Goal: Transaction & Acquisition: Purchase product/service

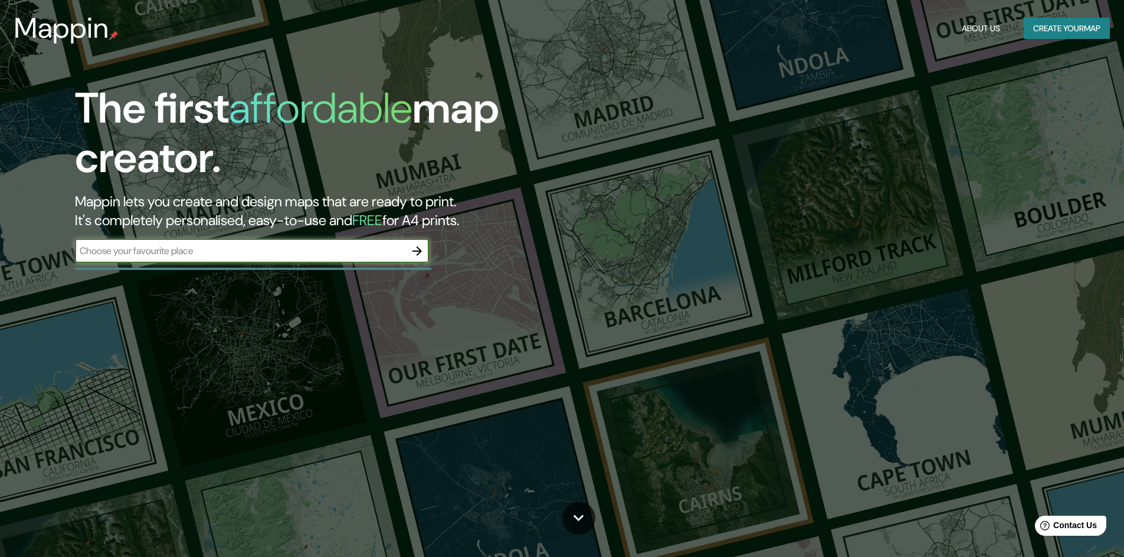
click at [218, 245] on input "text" at bounding box center [240, 251] width 330 height 14
drag, startPoint x: 140, startPoint y: 252, endPoint x: 1, endPoint y: 254, distance: 139.2
click at [0, 250] on div "The first affordable map creator. Mappin lets you create and design maps that a…" at bounding box center [562, 278] width 1124 height 557
type input "[GEOGRAPHIC_DATA]"
click at [416, 251] on icon "button" at bounding box center [417, 251] width 14 height 14
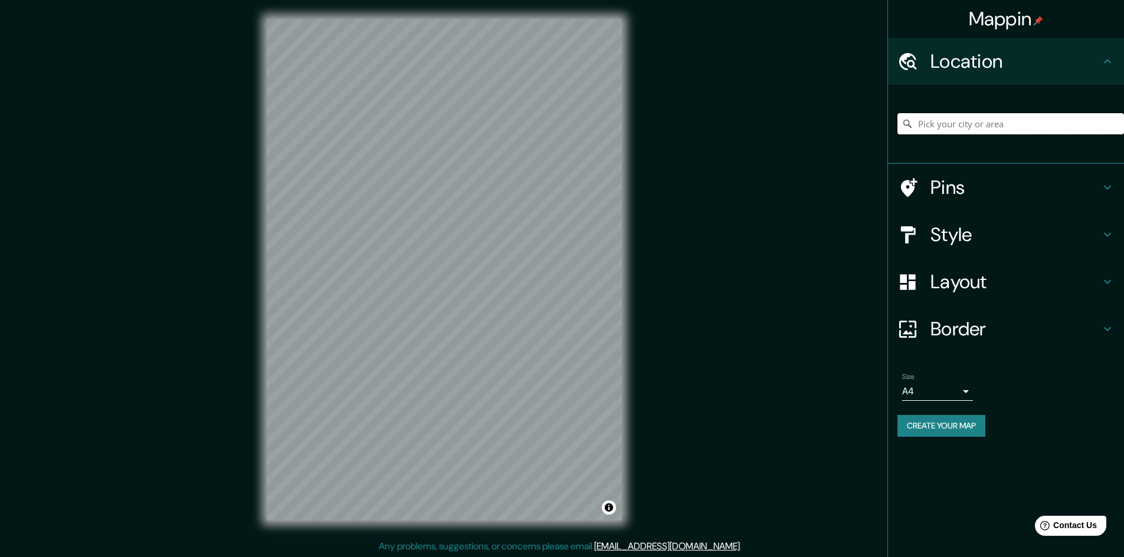
click at [957, 125] on input "Pick your city or area" at bounding box center [1010, 123] width 227 height 21
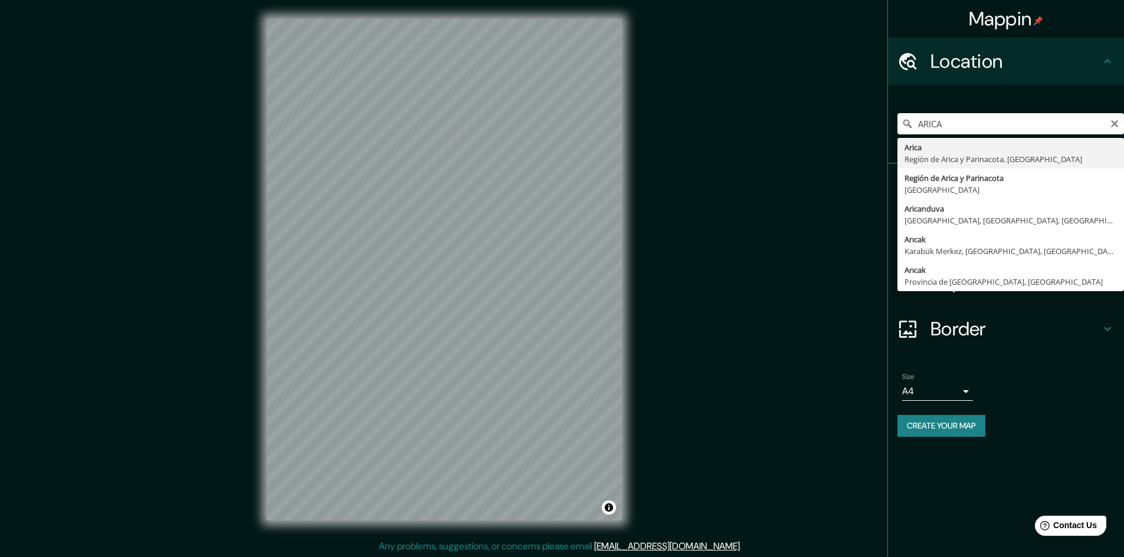
type input "Arica, [GEOGRAPHIC_DATA] y Parinacota, [GEOGRAPHIC_DATA]"
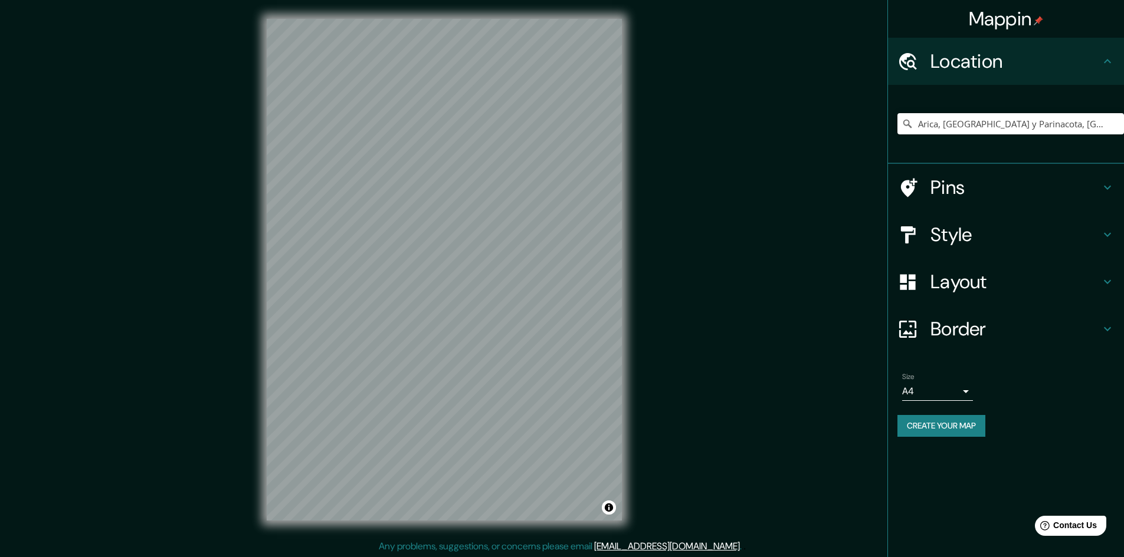
click at [1013, 235] on h4 "Style" at bounding box center [1015, 235] width 170 height 24
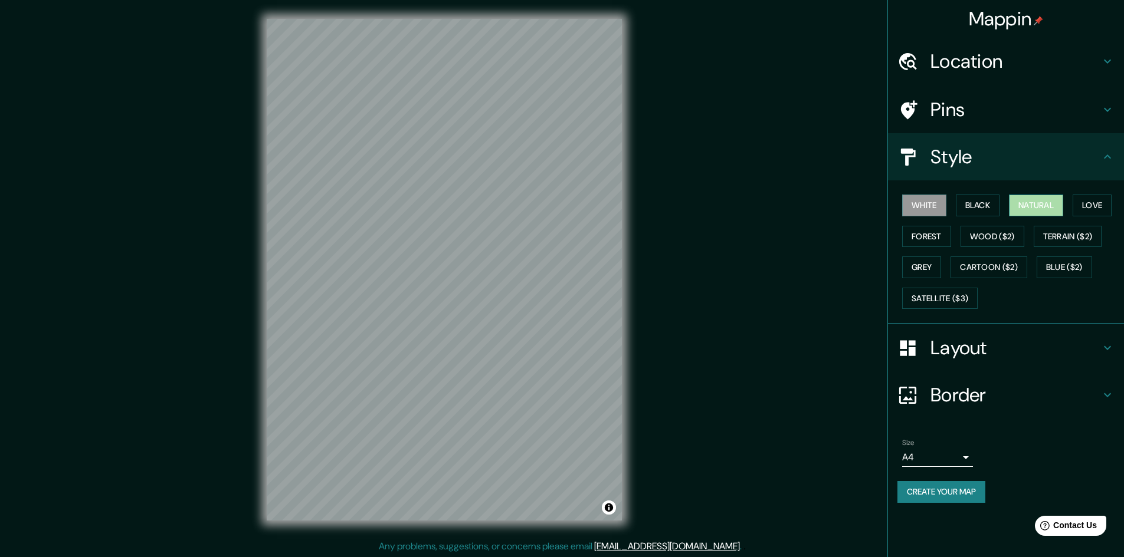
click at [1025, 204] on button "Natural" at bounding box center [1036, 206] width 54 height 22
click at [986, 204] on button "Black" at bounding box center [978, 206] width 44 height 22
click at [923, 206] on button "White" at bounding box center [924, 206] width 44 height 22
